Goal: Task Accomplishment & Management: Use online tool/utility

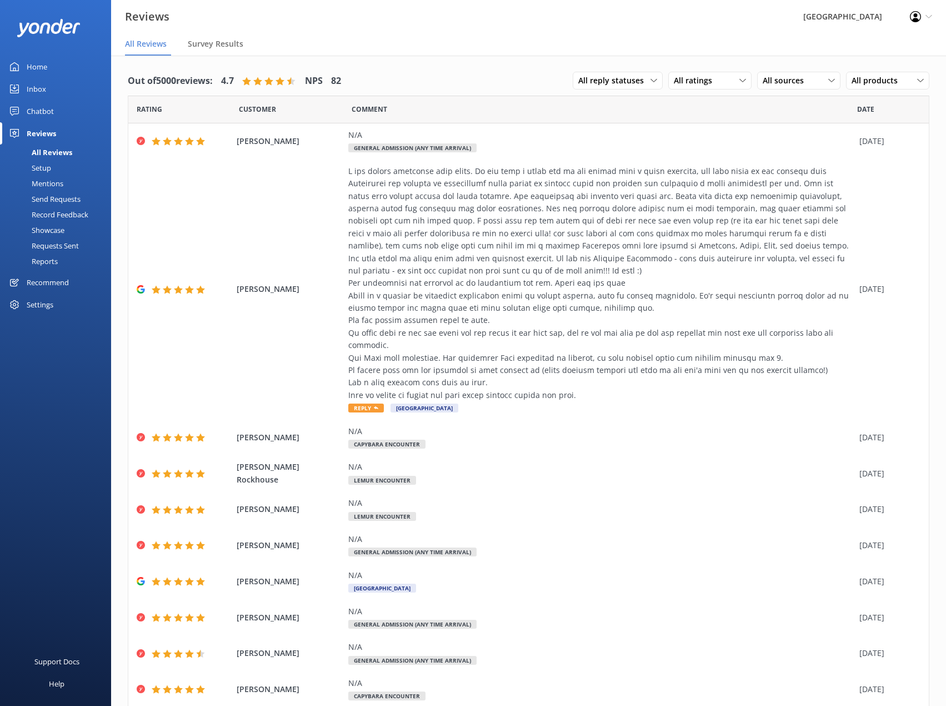
click at [46, 84] on link "Inbox" at bounding box center [55, 89] width 111 height 22
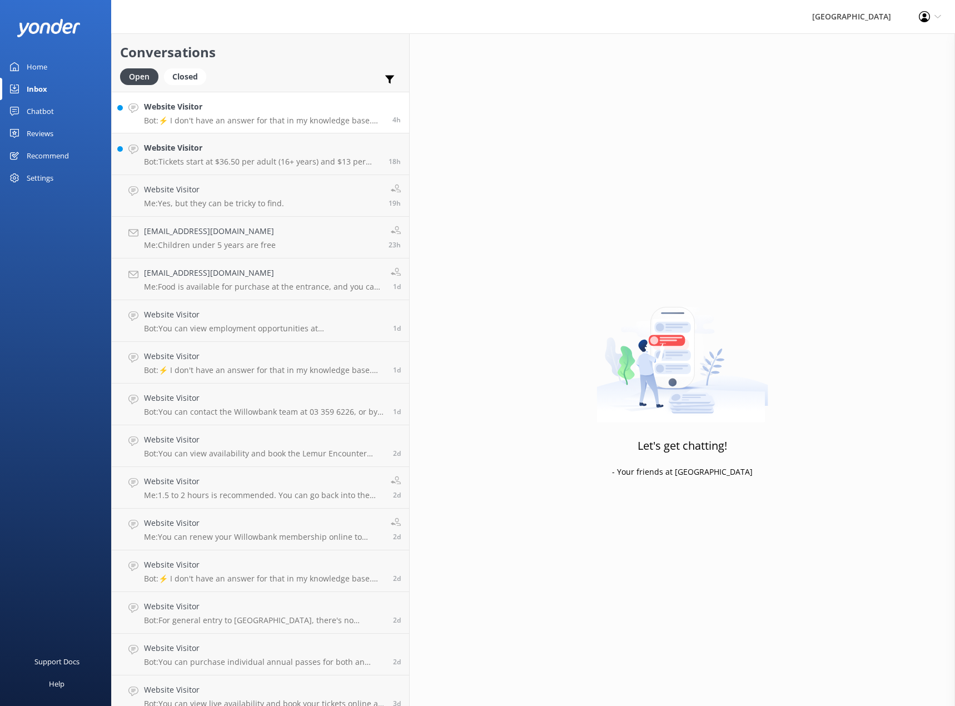
click at [219, 121] on p "Bot: ⚡ I don't have an answer for that in my knowledge base. Please try and rep…" at bounding box center [264, 121] width 240 height 10
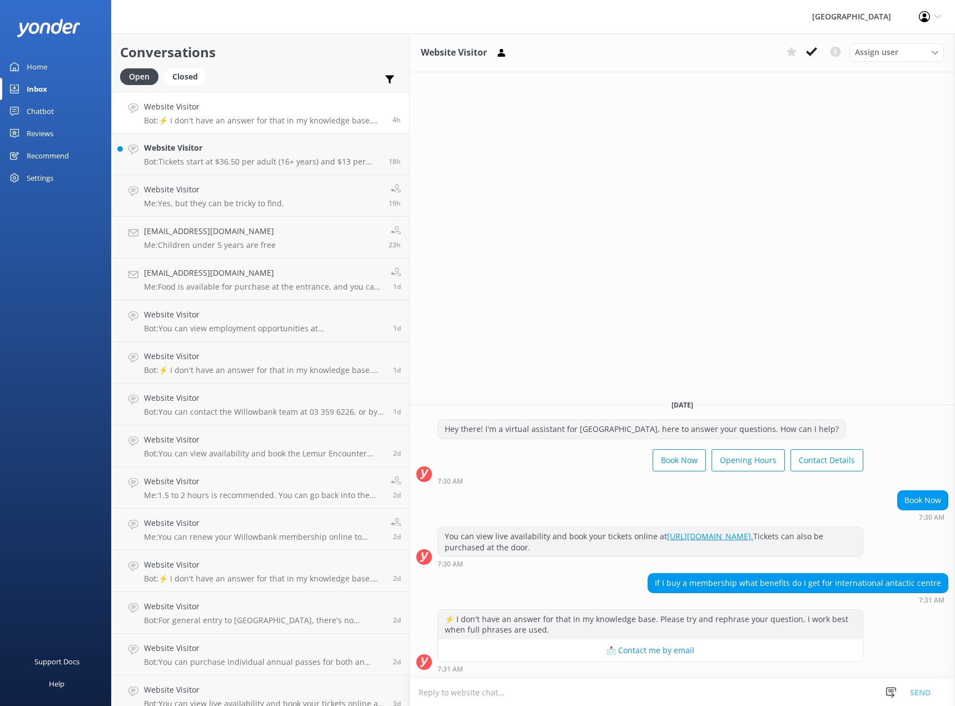
click at [863, 292] on div "Website Visitor Assign user [PERSON_NAME] Admin [PERSON_NAME] and [PERSON_NAME]…" at bounding box center [681, 369] width 545 height 672
click at [216, 201] on p "Me: Yes, but they can be tricky to find." at bounding box center [214, 203] width 140 height 10
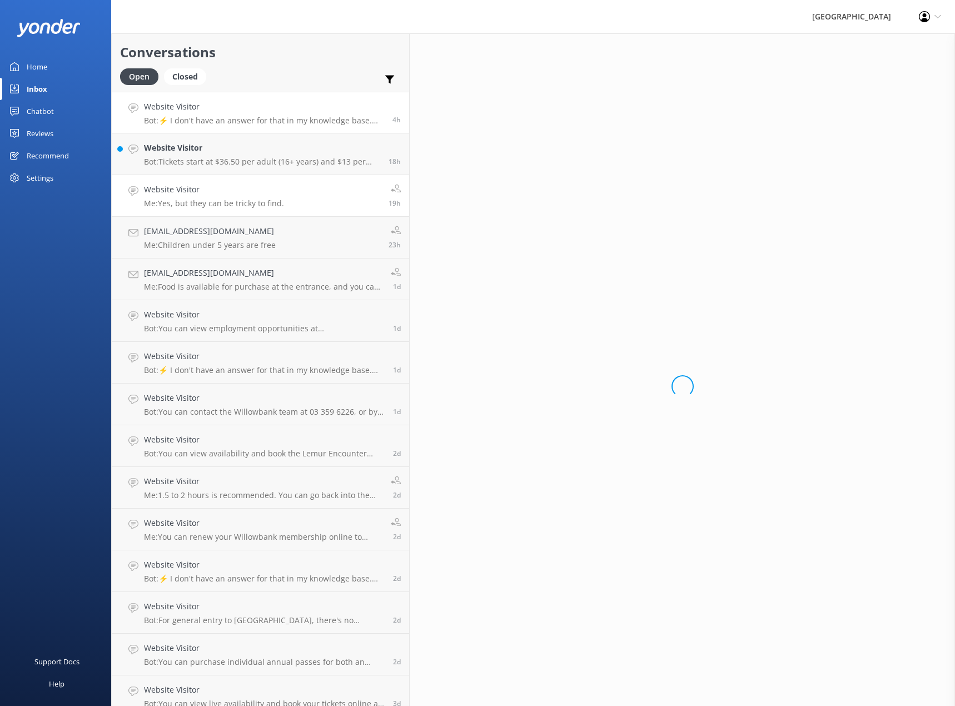
click at [243, 117] on p "Bot: ⚡ I don't have an answer for that in my knowledge base. Please try and rep…" at bounding box center [264, 121] width 240 height 10
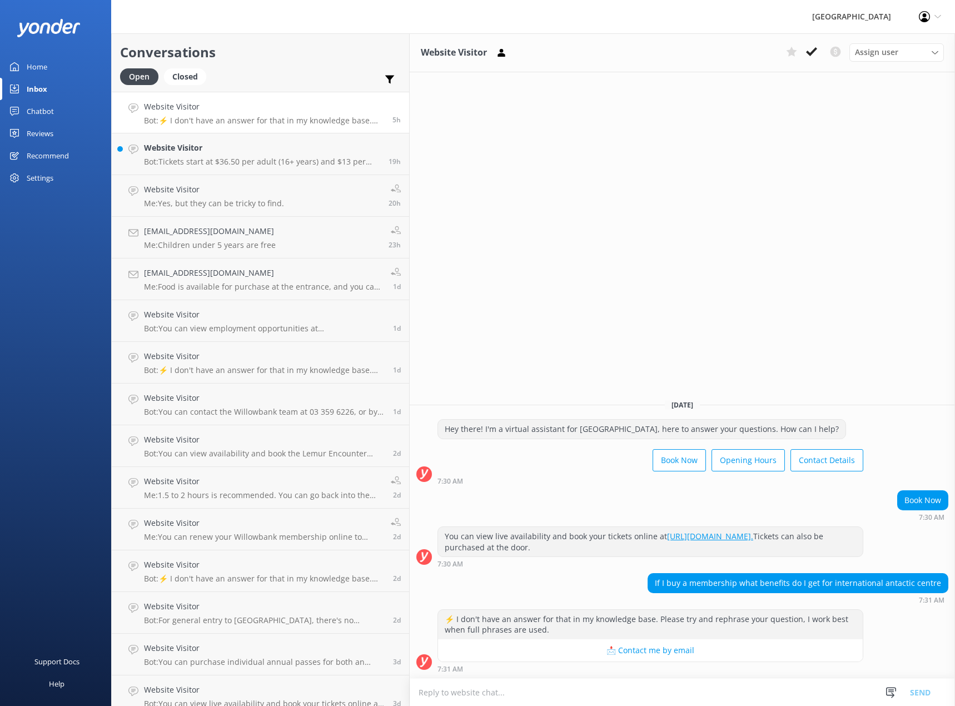
click at [40, 111] on div "Chatbot" at bounding box center [40, 111] width 27 height 22
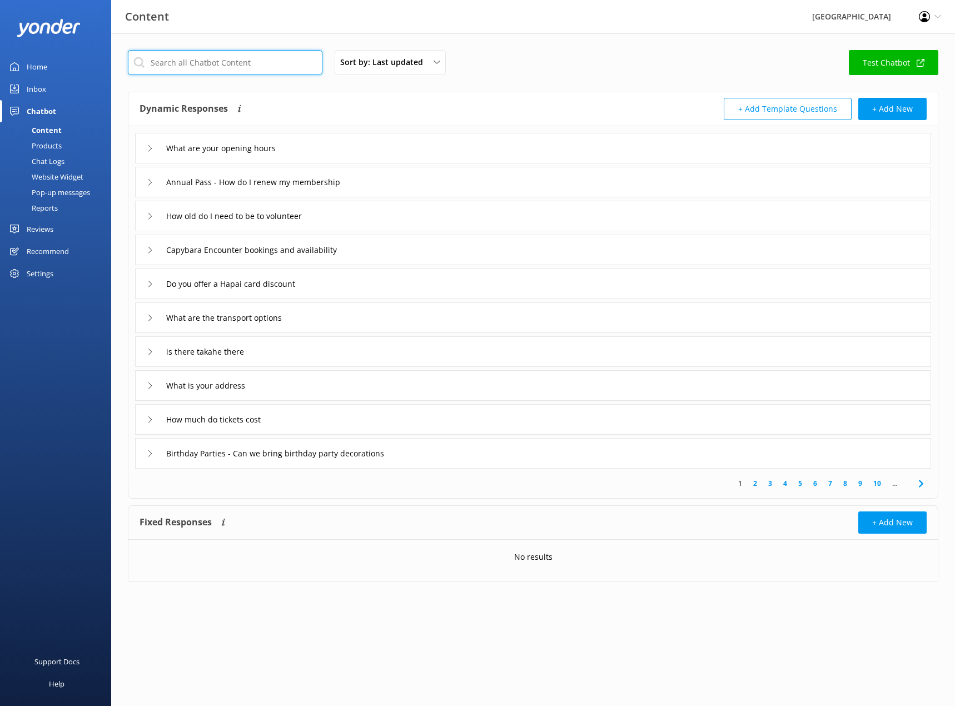
click at [230, 59] on input "text" at bounding box center [225, 62] width 194 height 25
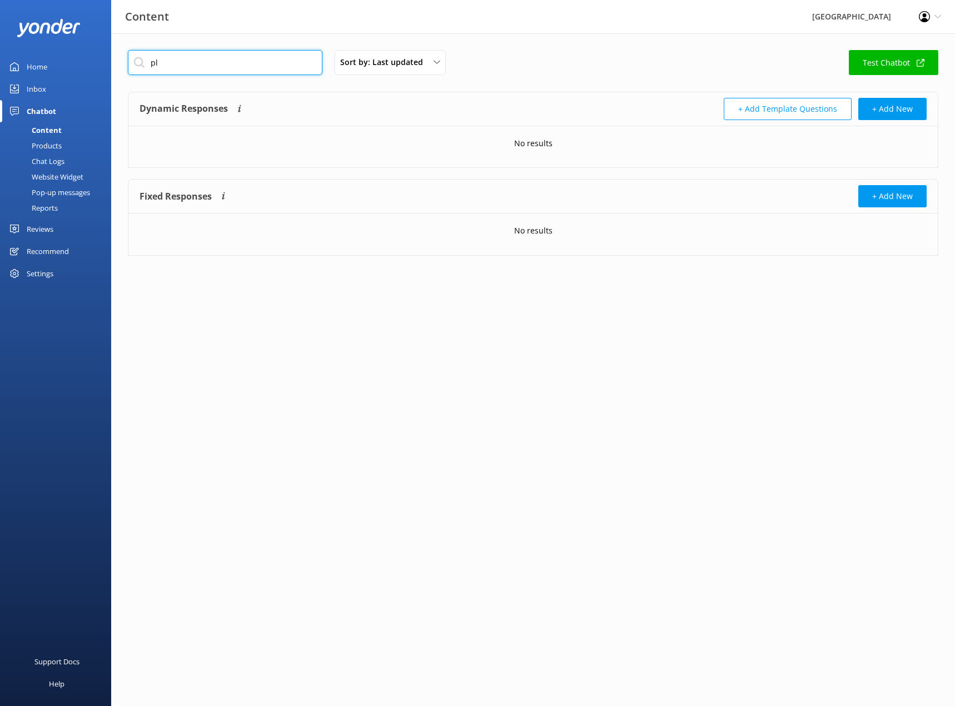
type input "p"
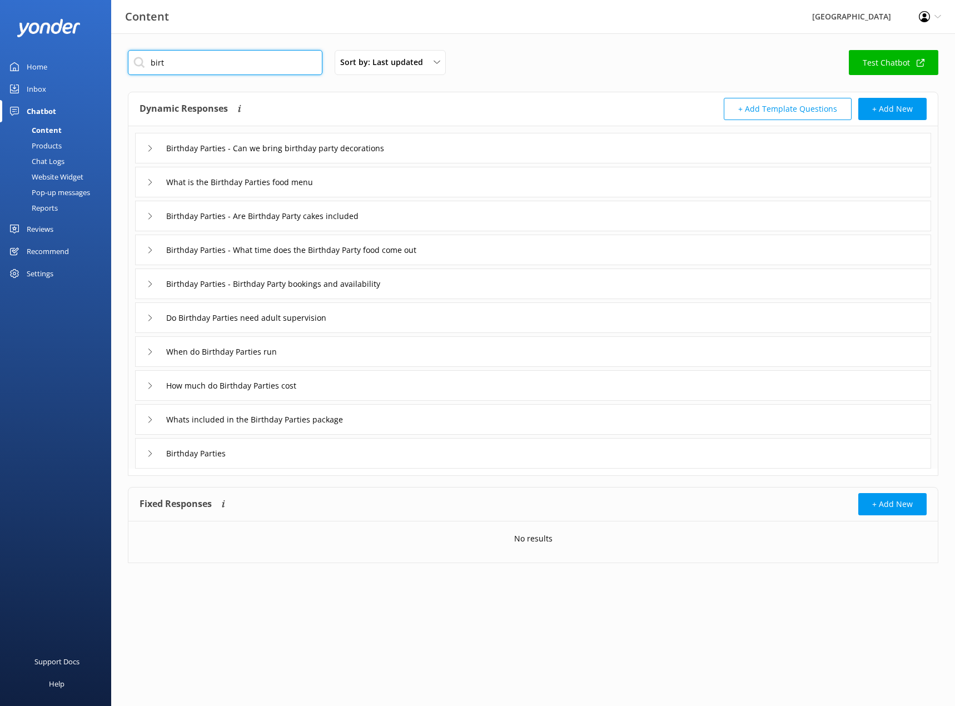
type input "birt"
click at [146, 185] on div "What is the Birthday Parties food menu" at bounding box center [533, 182] width 796 height 31
